Goal: Book appointment/travel/reservation

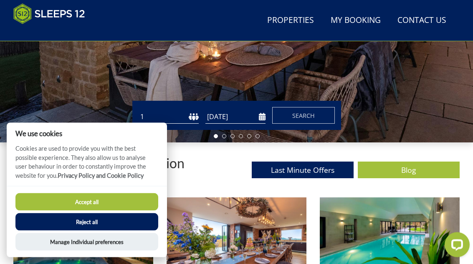
scroll to position [191, 0]
click at [243, 116] on input "[DATE]" at bounding box center [235, 117] width 60 height 14
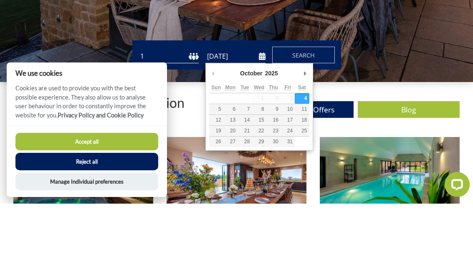
scroll to position [252, 0]
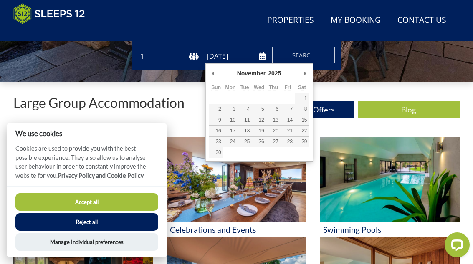
type input "[DATE]"
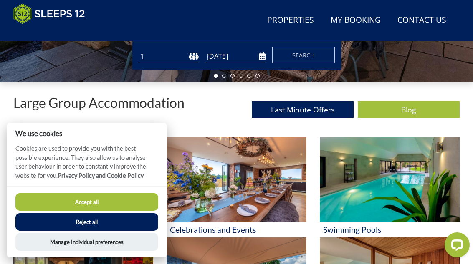
click at [324, 55] on button "Search" at bounding box center [303, 55] width 63 height 17
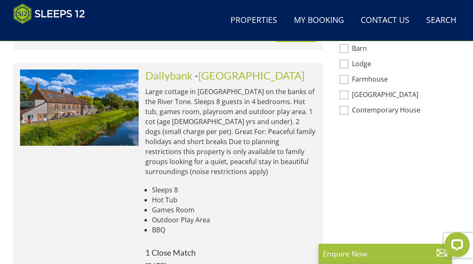
scroll to position [674, 0]
click at [91, 91] on img at bounding box center [79, 108] width 118 height 76
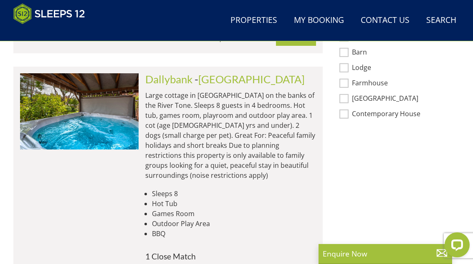
scroll to position [0, 4613]
